Goal: Use online tool/utility

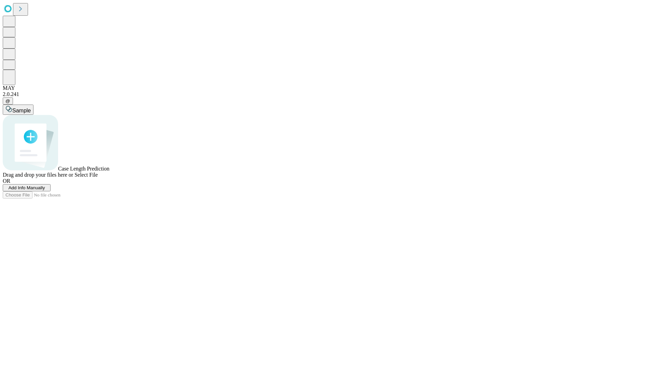
click at [98, 178] on span "Select File" at bounding box center [85, 175] width 23 height 6
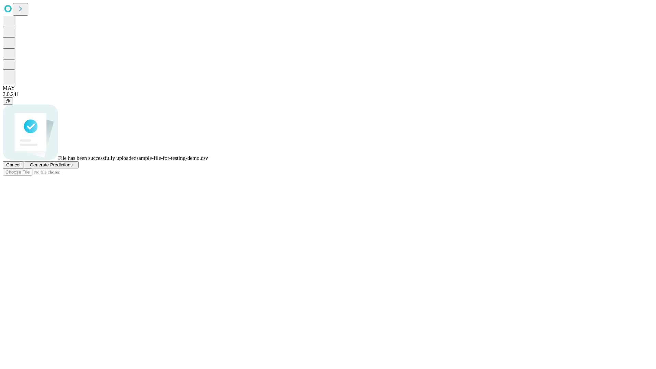
click at [72, 167] on span "Generate Predictions" at bounding box center [51, 164] width 43 height 5
